Goal: Transaction & Acquisition: Purchase product/service

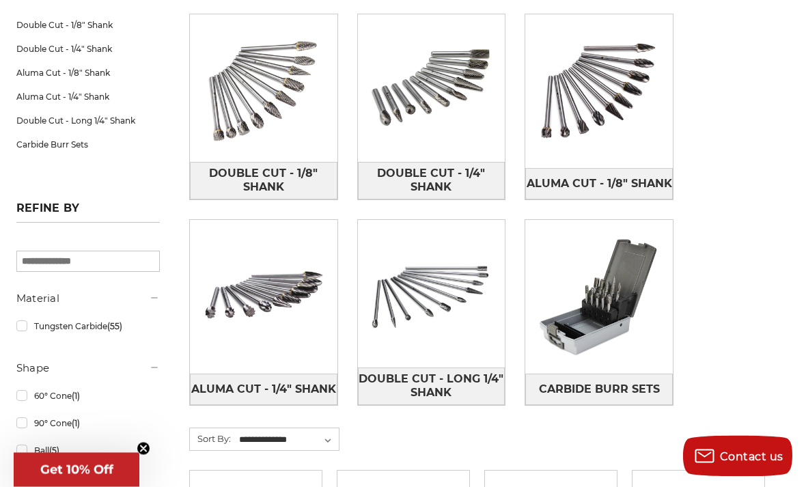
scroll to position [247, 0]
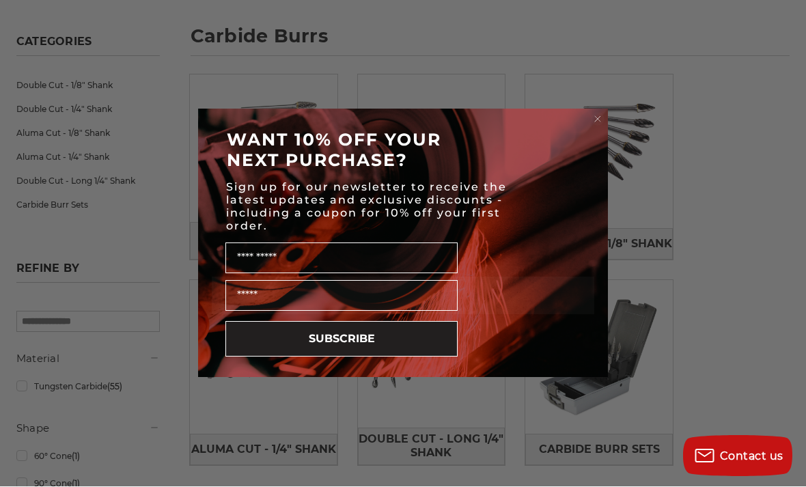
click at [604, 126] on circle "Close dialog" at bounding box center [598, 119] width 13 height 13
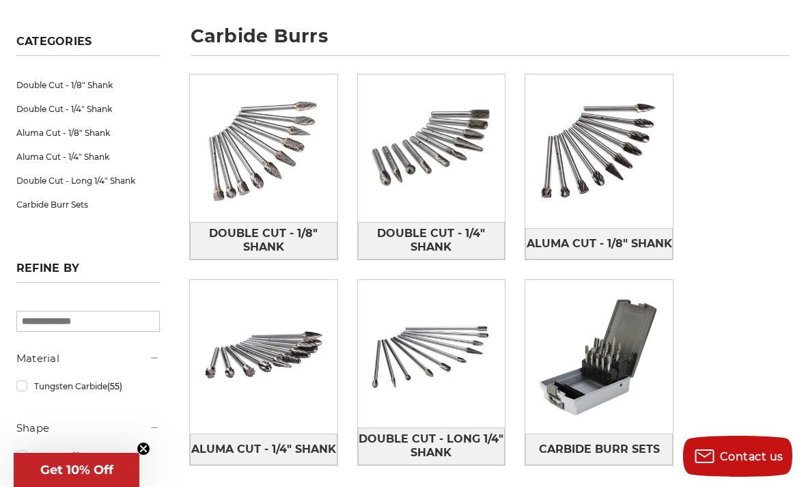
click at [465, 232] on span "Double Cut - 1/4" Shank" at bounding box center [432, 240] width 146 height 37
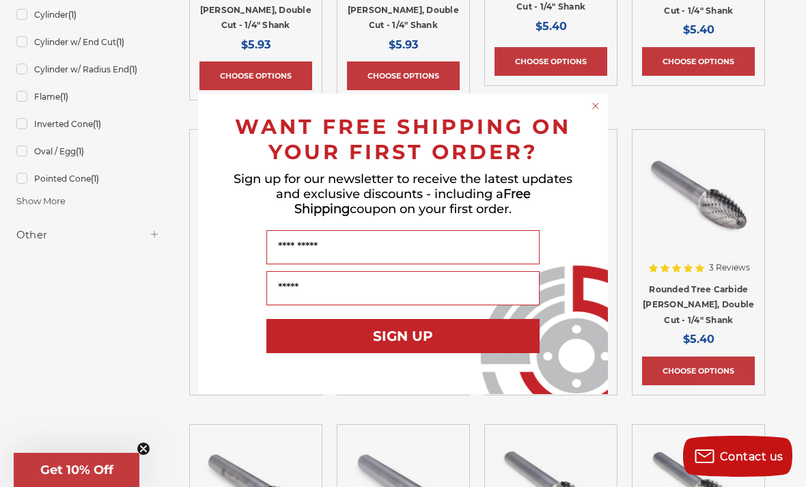
scroll to position [487, 0]
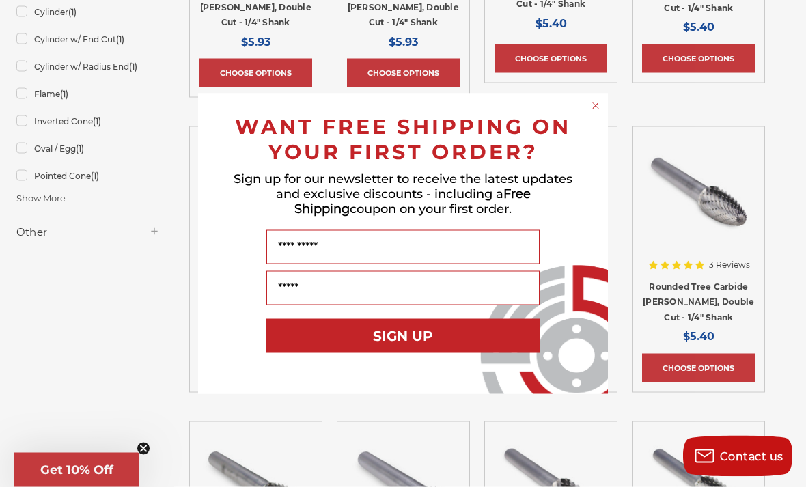
click at [598, 112] on circle "Close dialog" at bounding box center [596, 105] width 13 height 13
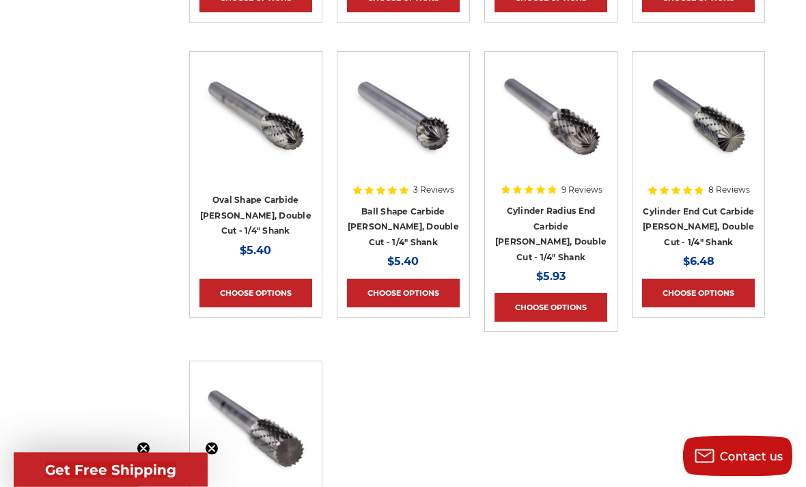
scroll to position [857, 0]
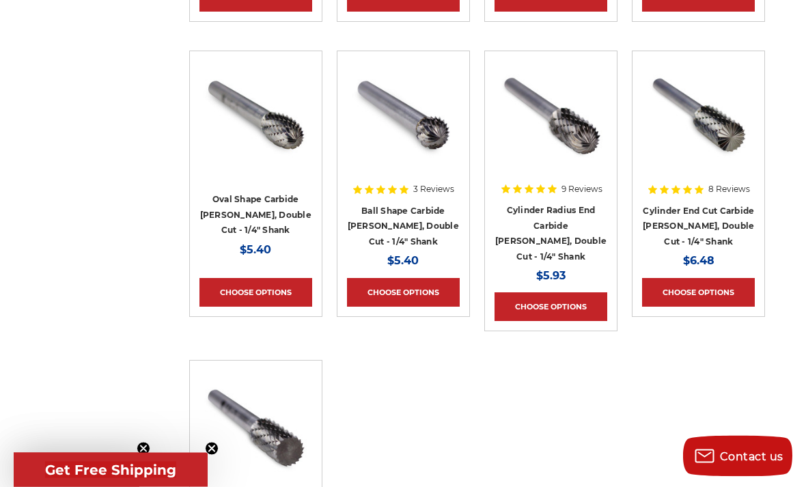
click at [729, 279] on link "Choose Options" at bounding box center [698, 293] width 113 height 29
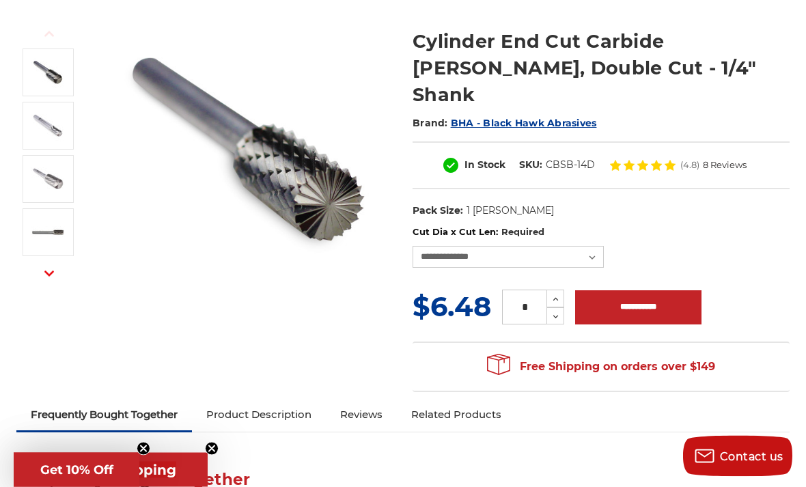
scroll to position [178, 0]
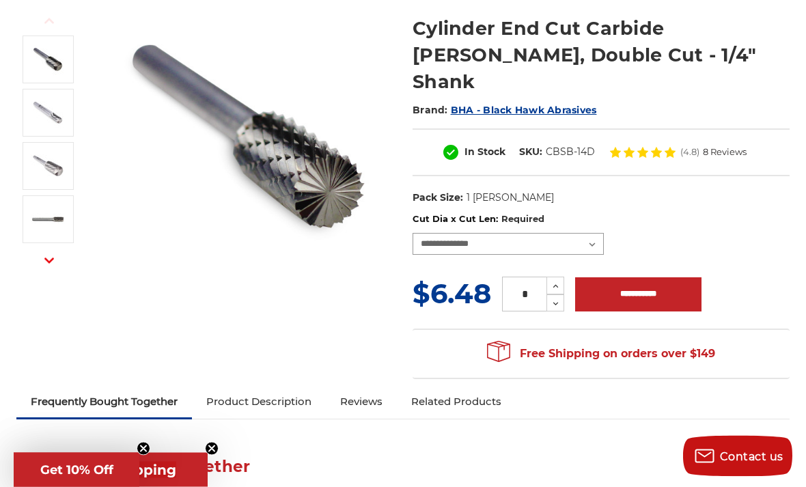
click at [585, 234] on select "**********" at bounding box center [508, 245] width 191 height 22
select select "****"
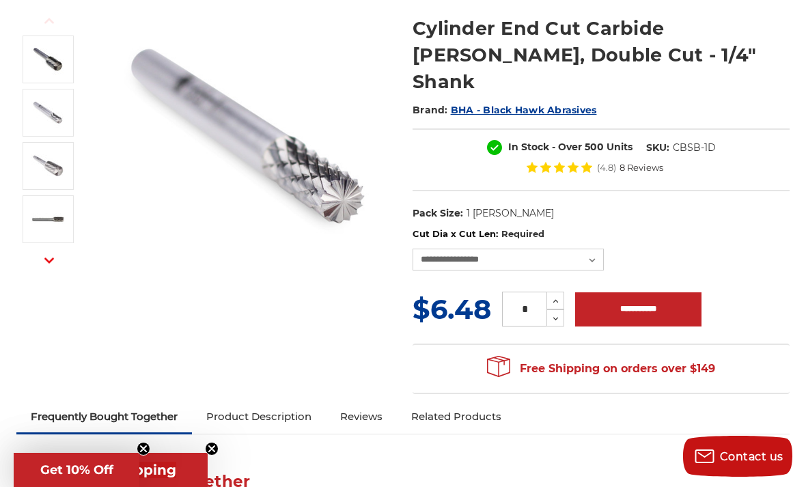
click at [62, 112] on img at bounding box center [48, 113] width 34 height 34
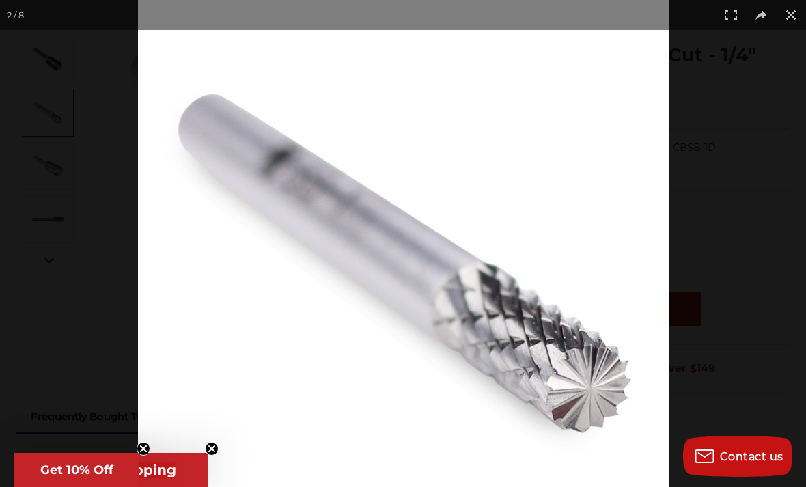
click at [787, 18] on button at bounding box center [791, 15] width 30 height 30
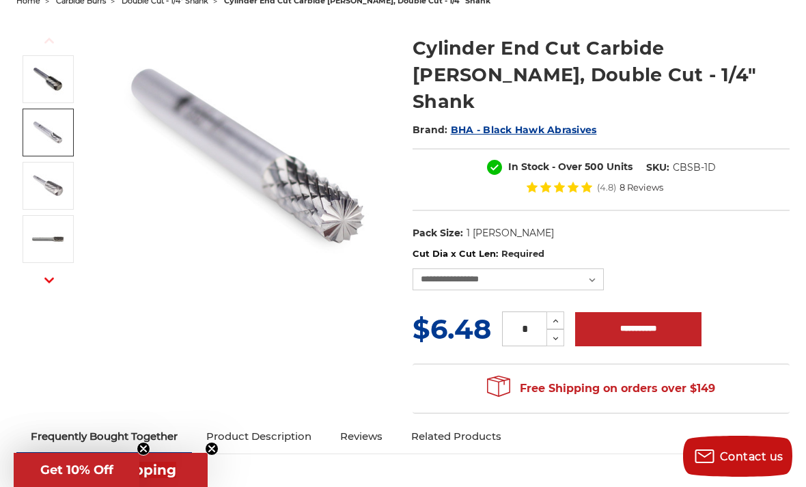
scroll to position [157, 0]
